Goal: Information Seeking & Learning: Learn about a topic

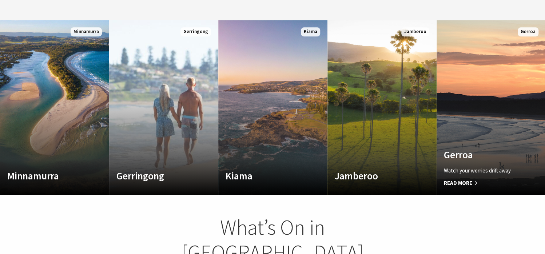
scroll to position [509, 0]
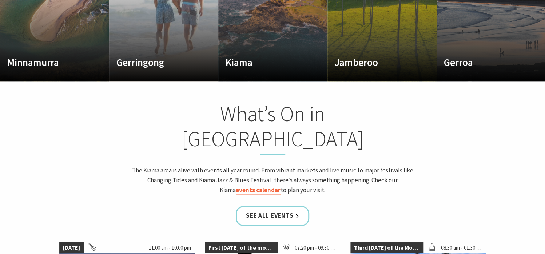
click at [280, 186] on link "events calendar" at bounding box center [258, 190] width 45 height 8
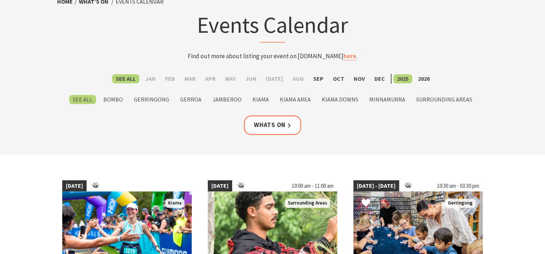
scroll to position [36, 0]
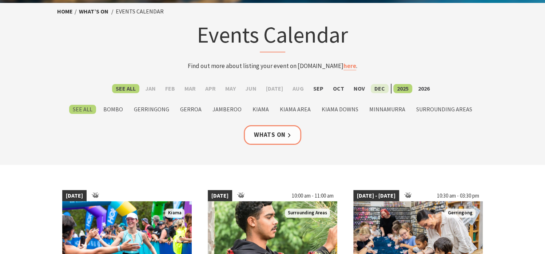
click at [371, 88] on label "Dec" at bounding box center [380, 88] width 18 height 9
click at [0, 0] on input "Dec" at bounding box center [0, 0] width 0 height 0
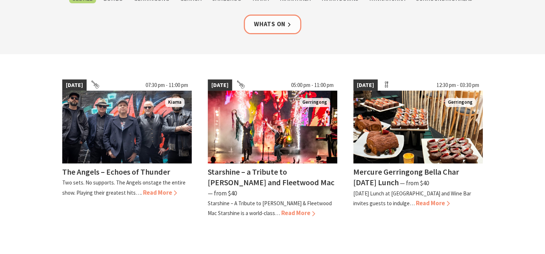
scroll to position [182, 0]
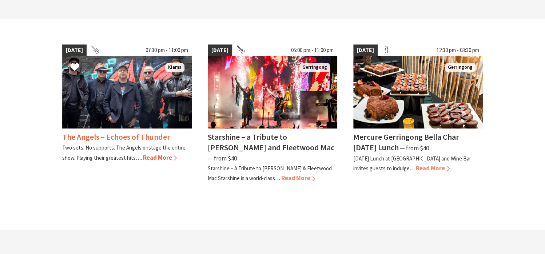
click at [108, 136] on h4 "The Angels – Echoes of Thunder" at bounding box center [116, 137] width 108 height 10
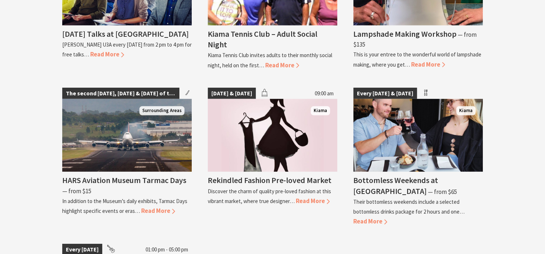
scroll to position [982, 0]
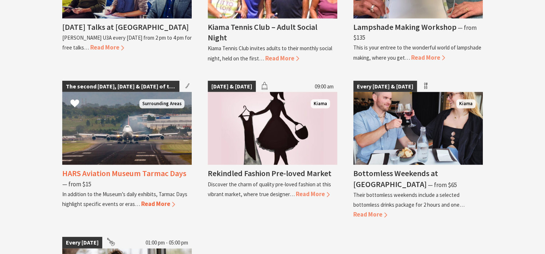
click at [111, 168] on h4 "HARS Aviation Museum Tarmac Days" at bounding box center [124, 173] width 124 height 10
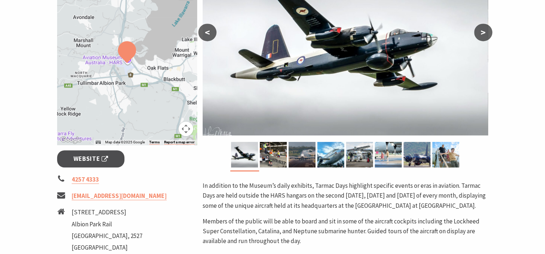
scroll to position [218, 0]
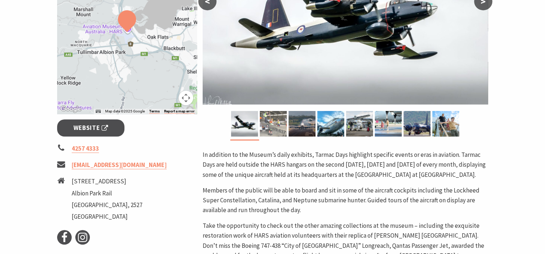
click at [272, 131] on img at bounding box center [273, 123] width 27 height 25
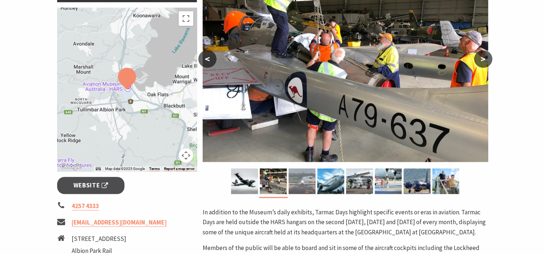
scroll to position [146, 0]
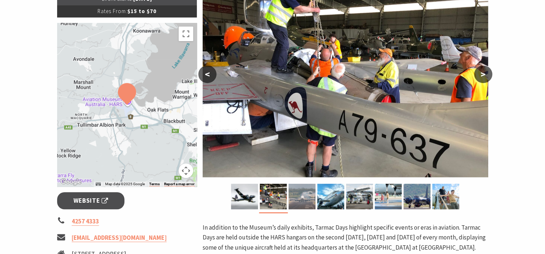
click at [308, 201] on img at bounding box center [301, 196] width 27 height 25
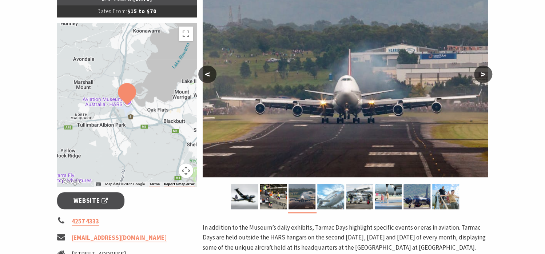
click at [318, 200] on img at bounding box center [330, 196] width 27 height 25
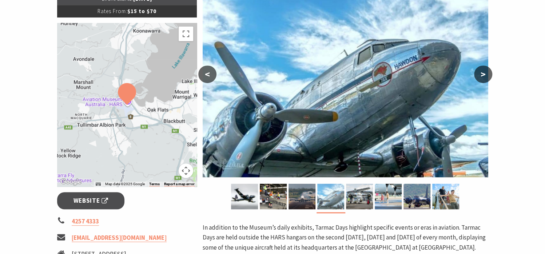
click at [334, 198] on img at bounding box center [330, 196] width 27 height 25
click at [356, 198] on img at bounding box center [359, 196] width 27 height 25
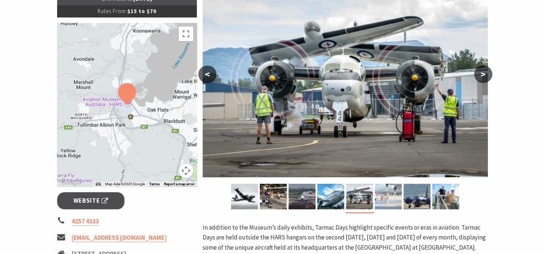
click at [378, 199] on img at bounding box center [388, 196] width 27 height 25
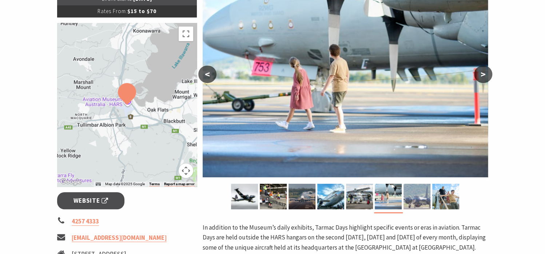
drag, startPoint x: 412, startPoint y: 197, endPoint x: 430, endPoint y: 197, distance: 17.5
click at [418, 197] on img at bounding box center [416, 196] width 27 height 25
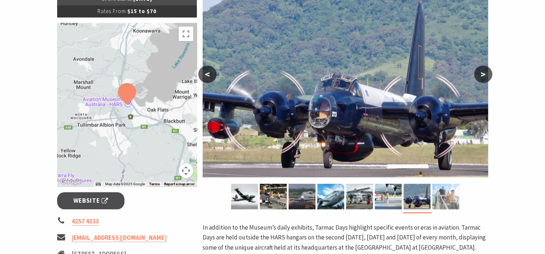
click at [441, 197] on img at bounding box center [445, 196] width 27 height 25
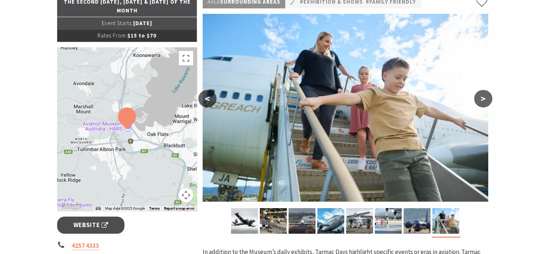
scroll to position [109, 0]
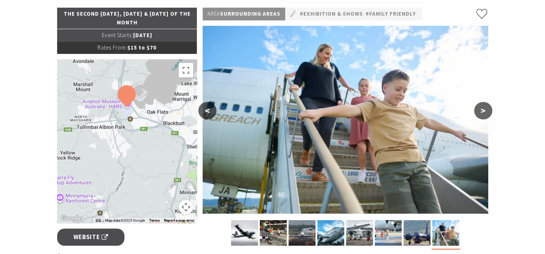
drag, startPoint x: 163, startPoint y: 183, endPoint x: 162, endPoint y: 148, distance: 34.6
click at [162, 148] on div at bounding box center [127, 141] width 140 height 164
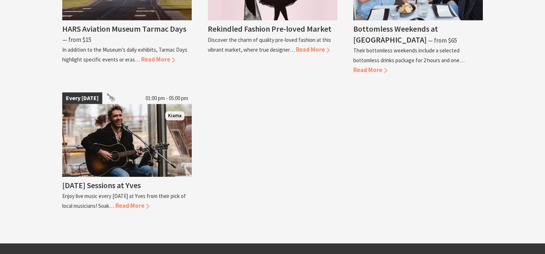
scroll to position [1128, 0]
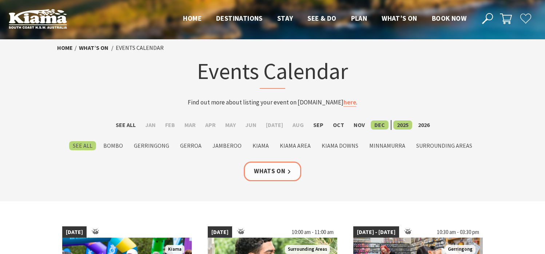
scroll to position [36, 0]
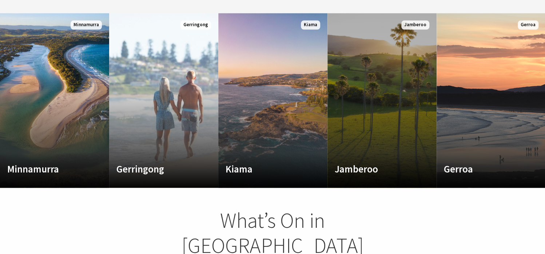
scroll to position [400, 0]
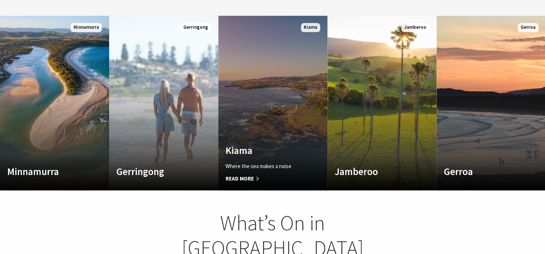
click at [236, 144] on h4 "Kiama" at bounding box center [265, 150] width 78 height 12
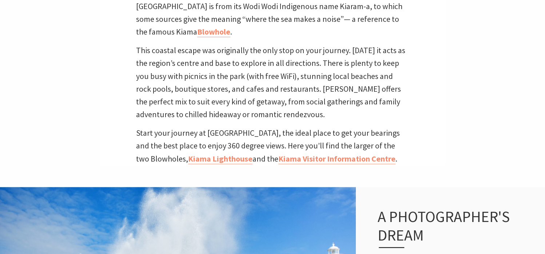
scroll to position [4, 4]
click at [197, 154] on link "Kiama Lighthouse" at bounding box center [220, 159] width 64 height 11
